Goal: Use online tool/utility: Utilize a website feature to perform a specific function

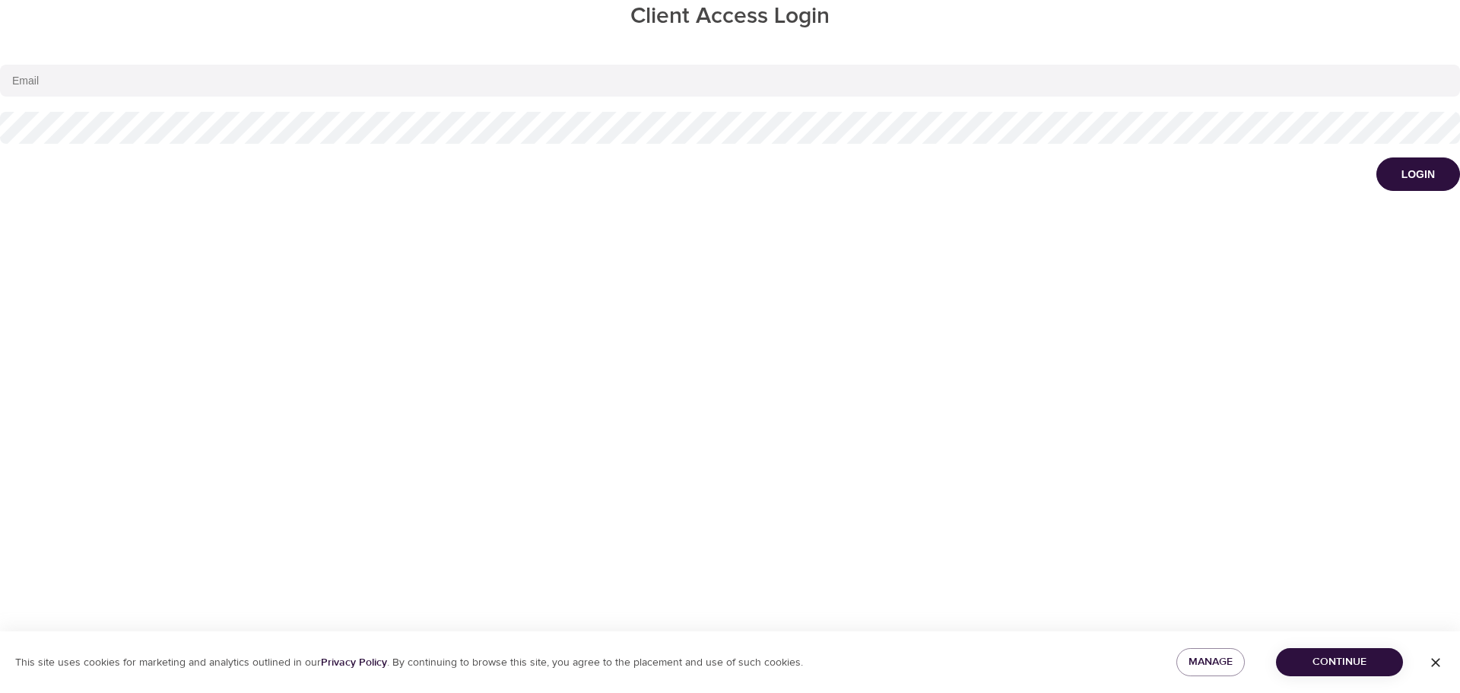
type input "[EMAIL_ADDRESS][DOMAIN_NAME]"
click at [1415, 176] on div "Login" at bounding box center [1418, 174] width 33 height 15
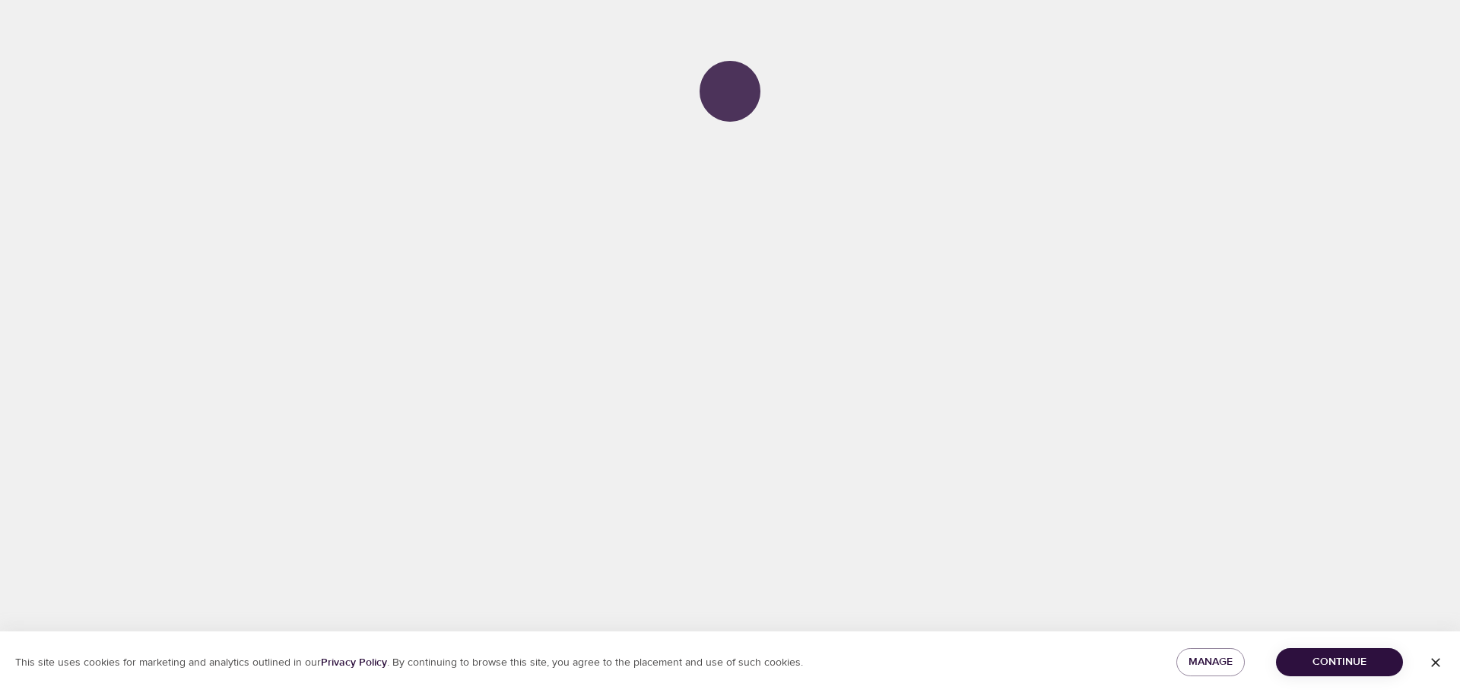
select select "1"
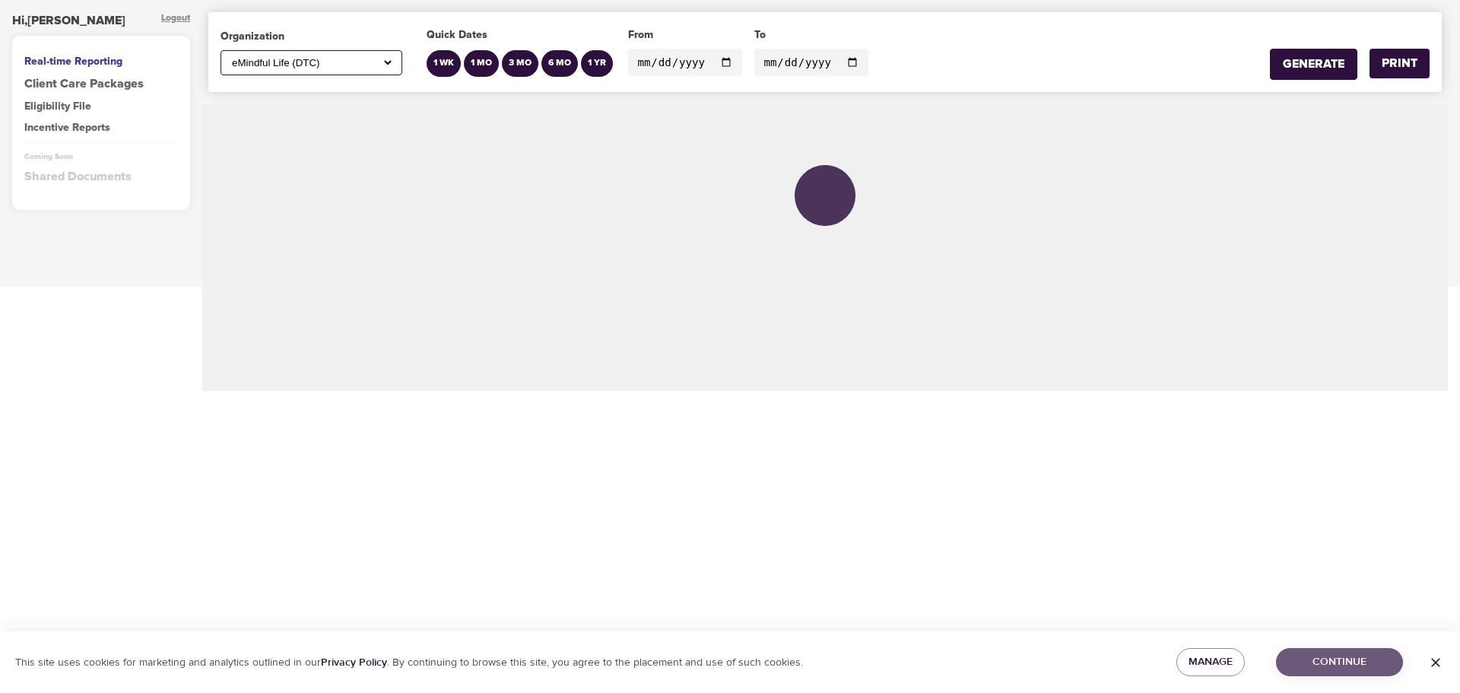
click at [1361, 662] on span "Continue" at bounding box center [1339, 662] width 103 height 19
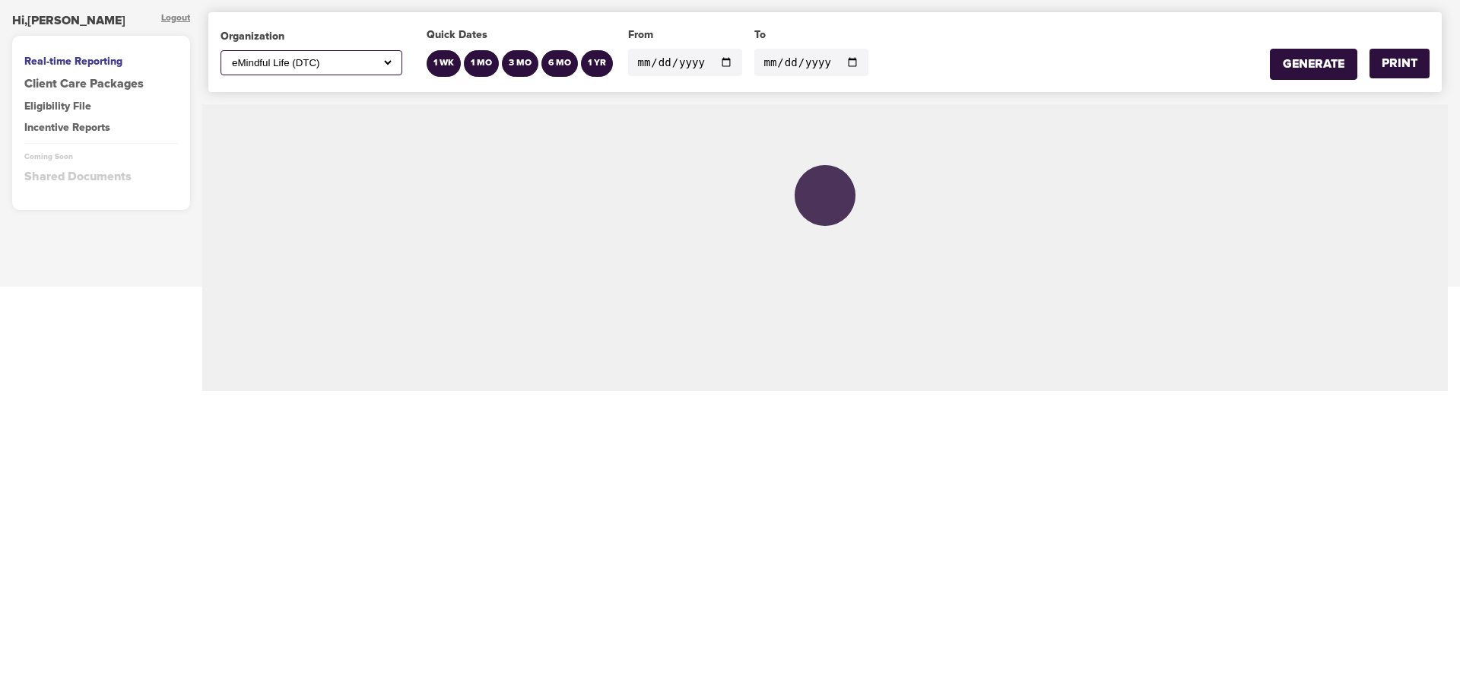
click at [725, 71] on input "[DATE]" at bounding box center [685, 62] width 114 height 27
click at [723, 61] on input "[DATE]" at bounding box center [685, 62] width 114 height 27
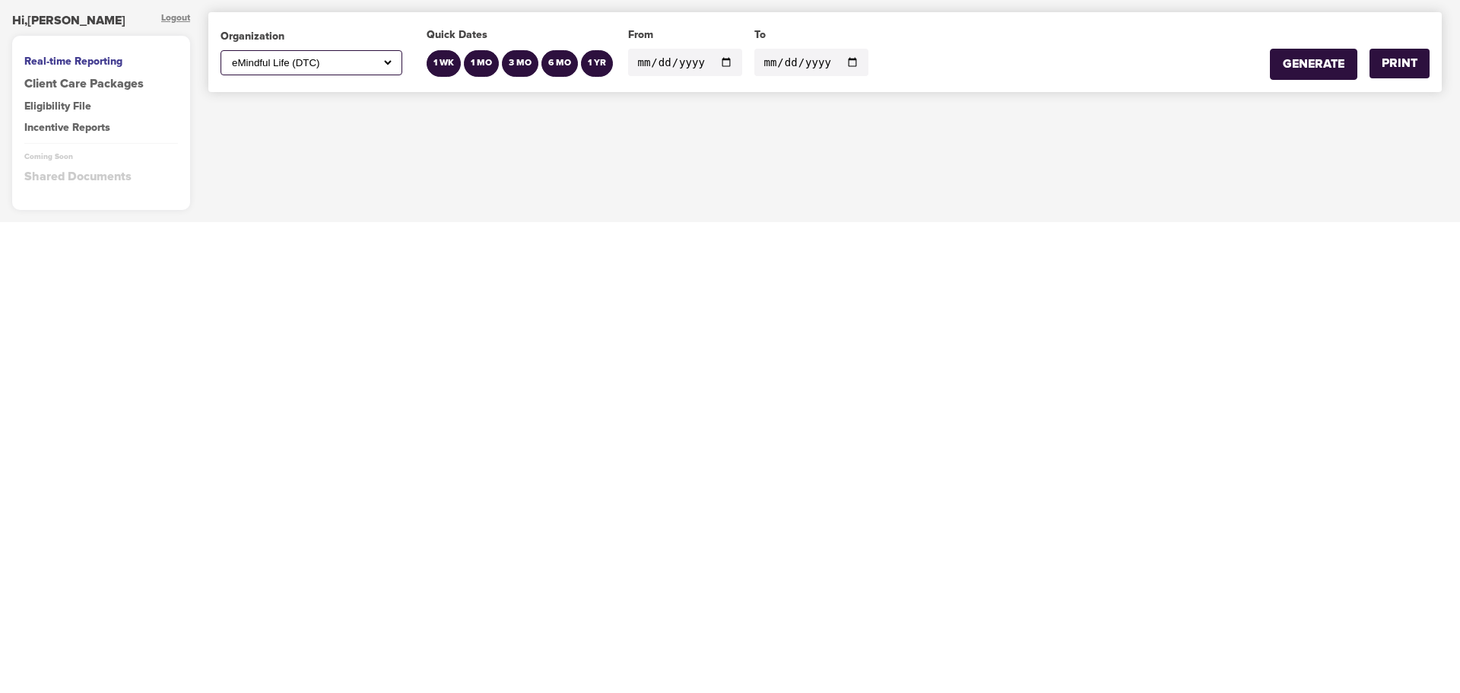
type input "[DATE]"
click at [386, 65] on select "All ABC Corp ADM AECOM Aetna AFCU [PERSON_NAME], Inc Alltrust Employees Alltrus…" at bounding box center [311, 62] width 165 height 13
click at [229, 56] on select "All ABC Corp ADM AECOM Aetna AFCU [PERSON_NAME], Inc Alltrust Employees Alltrus…" at bounding box center [311, 62] width 165 height 13
click at [1344, 59] on div "GENERATE" at bounding box center [1314, 64] width 62 height 17
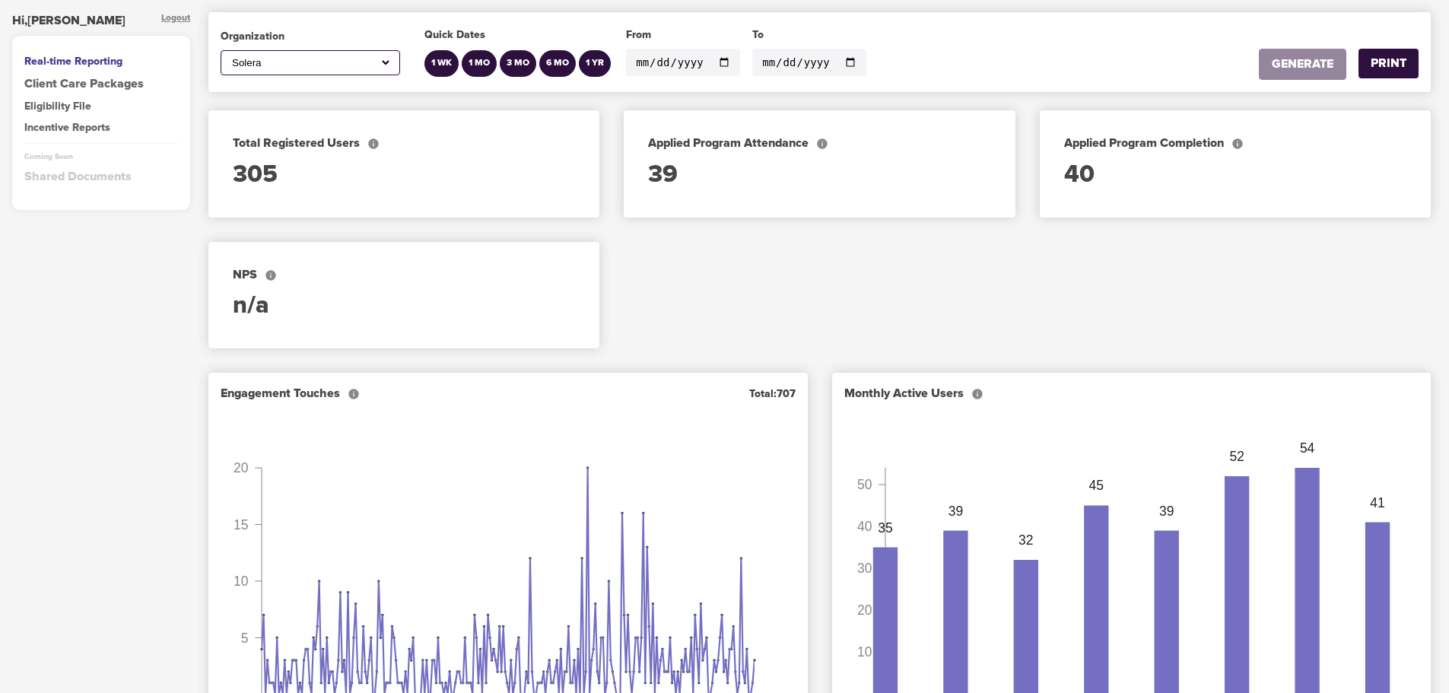
click at [387, 62] on select "All ABC Corp ADM AECOM Aetna AFCU [PERSON_NAME], Inc Alltrust Employees Alltrus…" at bounding box center [310, 62] width 163 height 13
select select "700"
click at [229, 56] on select "All ABC Corp ADM AECOM Aetna AFCU [PERSON_NAME], Inc Alltrust Employees Alltrus…" at bounding box center [310, 62] width 163 height 13
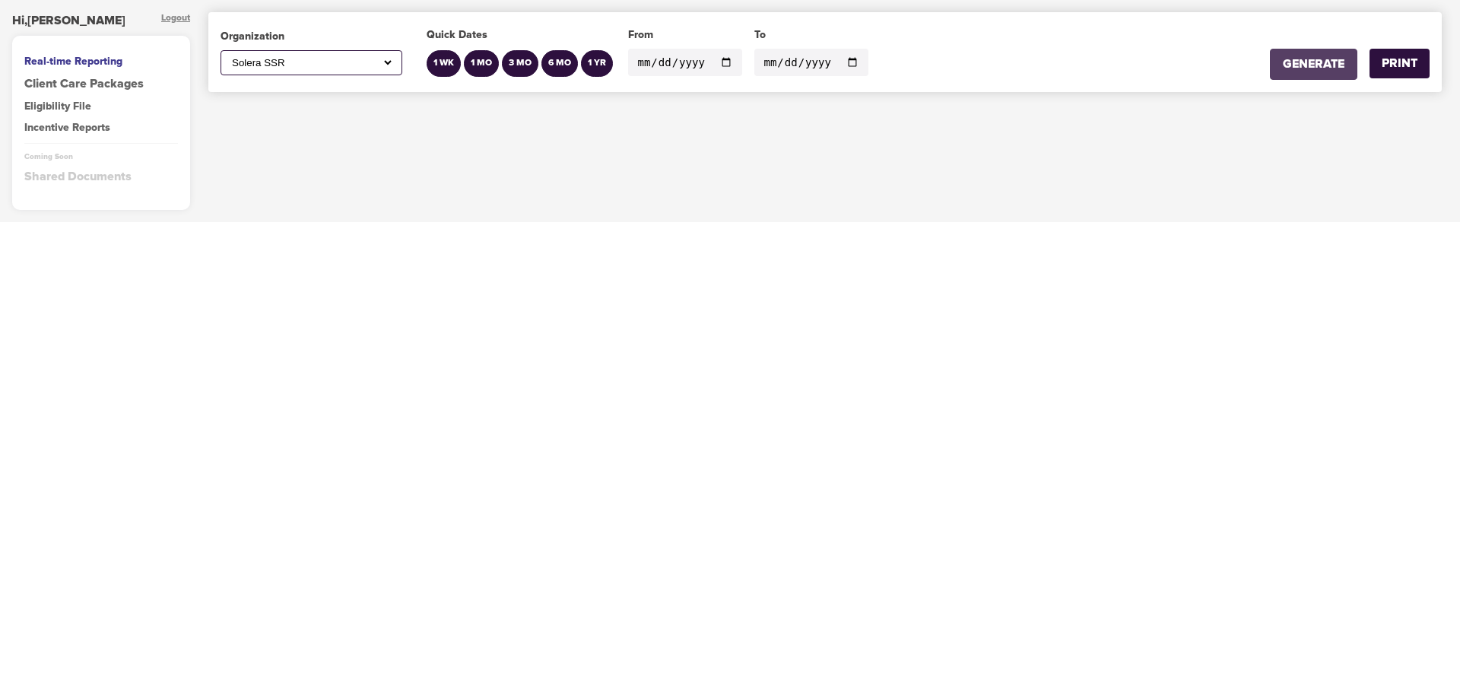
click at [1327, 63] on div "GENERATE" at bounding box center [1314, 64] width 62 height 17
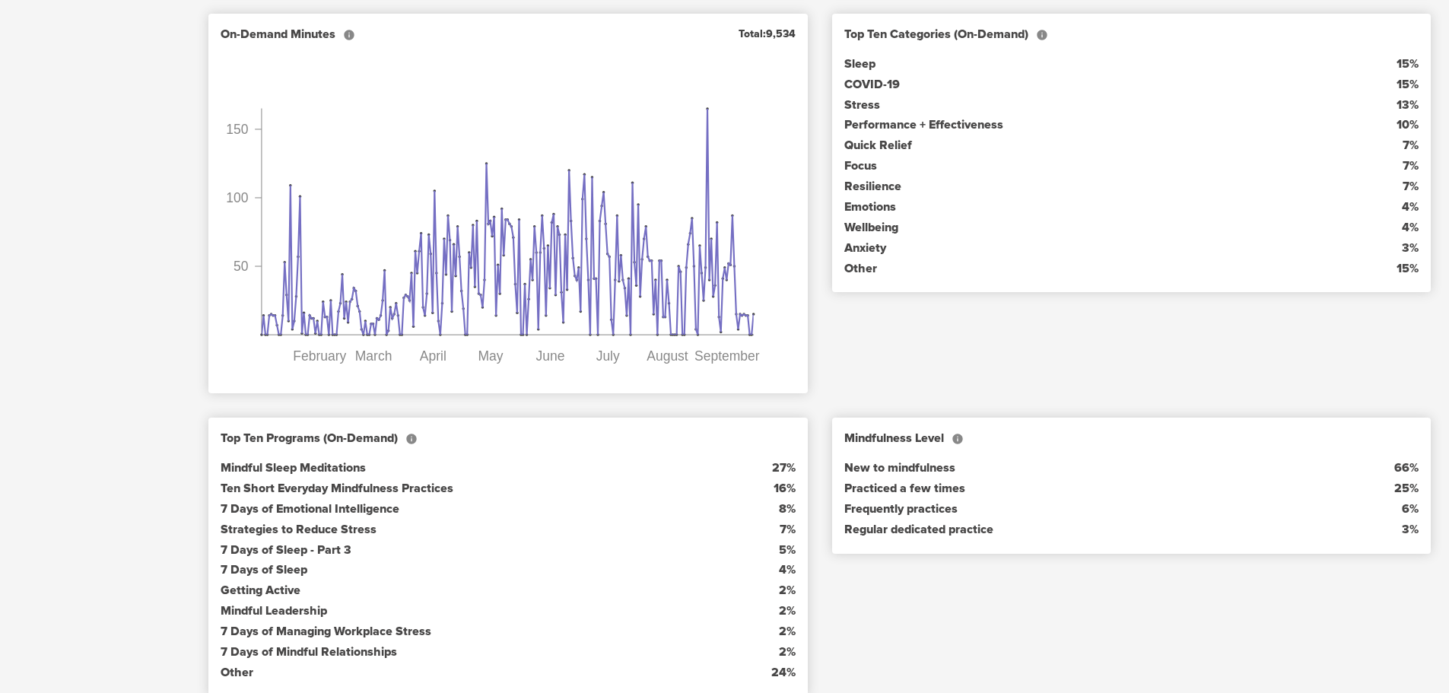
scroll to position [1594, 0]
